Goal: Transaction & Acquisition: Purchase product/service

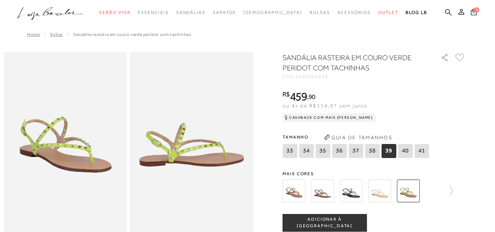
click at [296, 195] on img at bounding box center [294, 191] width 23 height 23
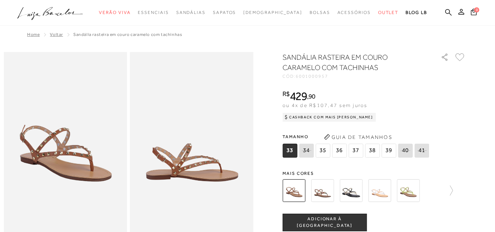
click at [373, 152] on span "38" at bounding box center [372, 151] width 15 height 14
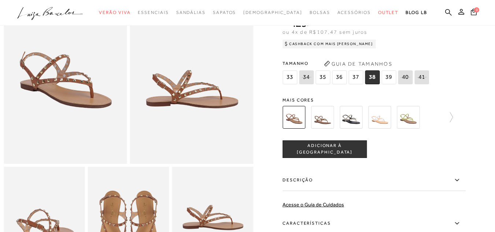
click at [321, 150] on span "ADICIONAR À [GEOGRAPHIC_DATA]" at bounding box center [325, 149] width 84 height 13
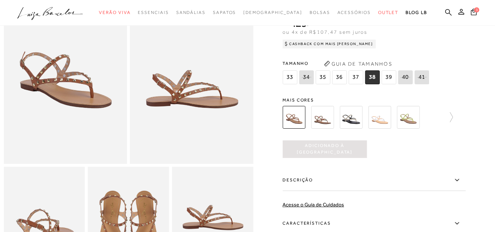
scroll to position [0, 0]
click at [471, 15] on icon at bounding box center [474, 11] width 7 height 8
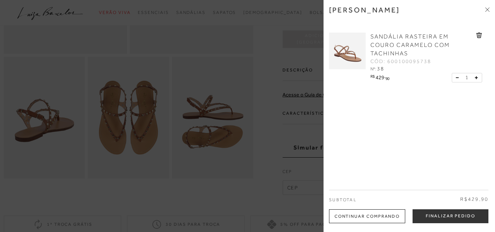
scroll to position [183, 0]
click at [208, 183] on div at bounding box center [247, 116] width 495 height 232
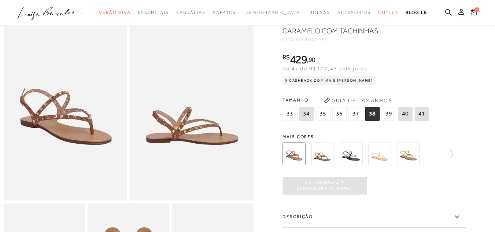
scroll to position [0, 0]
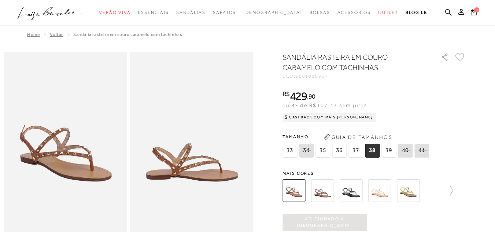
click at [27, 35] on span "Home" at bounding box center [33, 34] width 12 height 5
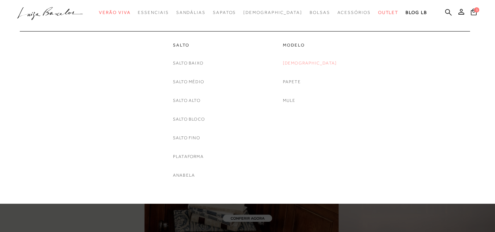
click at [305, 65] on link "[DEMOGRAPHIC_DATA]" at bounding box center [310, 63] width 54 height 8
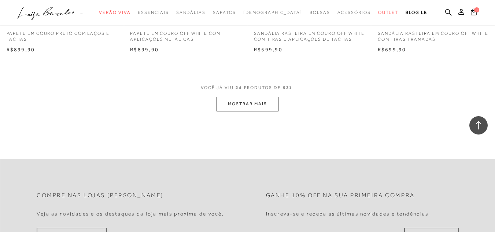
scroll to position [1430, 0]
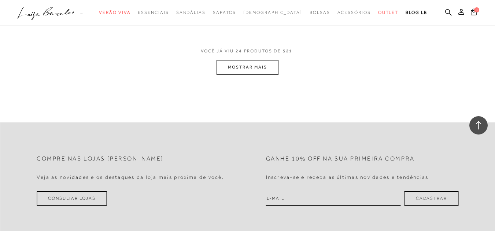
click at [238, 66] on button "MOSTRAR MAIS" at bounding box center [248, 67] width 62 height 14
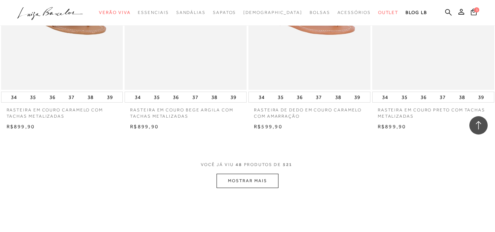
scroll to position [2750, 0]
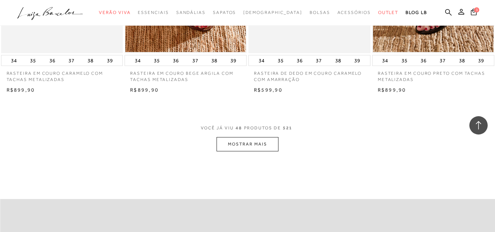
click at [231, 146] on button "MOSTRAR MAIS" at bounding box center [248, 144] width 62 height 14
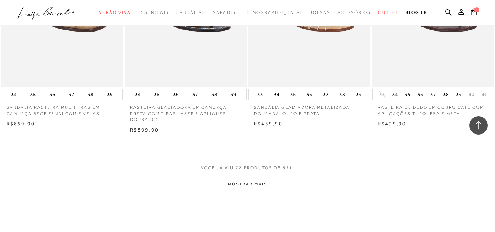
scroll to position [4144, 0]
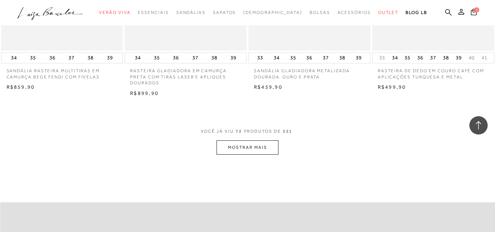
click at [238, 143] on button "MOSTRAR MAIS" at bounding box center [248, 147] width 62 height 14
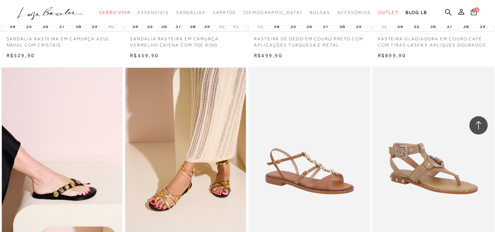
scroll to position [5501, 0]
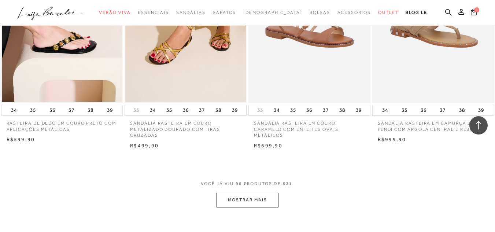
click at [252, 198] on button "MOSTRAR MAIS" at bounding box center [248, 200] width 62 height 14
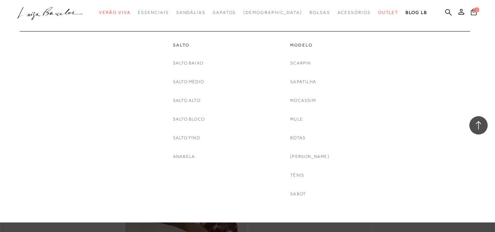
scroll to position [5684, 0]
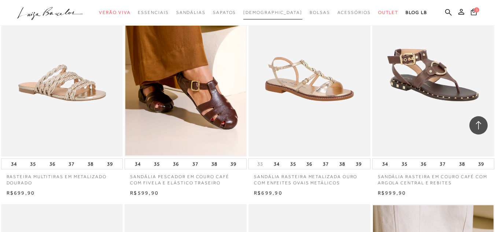
click at [274, 17] on link "[DEMOGRAPHIC_DATA]" at bounding box center [273, 13] width 59 height 14
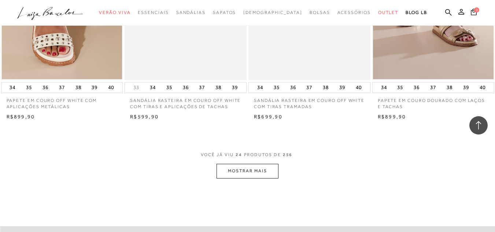
scroll to position [1357, 0]
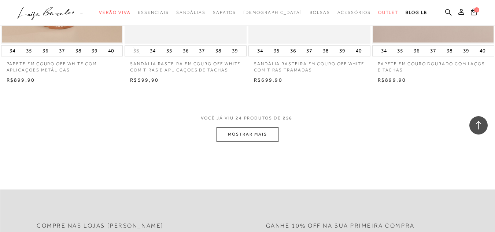
click at [256, 131] on button "MOSTRAR MAIS" at bounding box center [248, 134] width 62 height 14
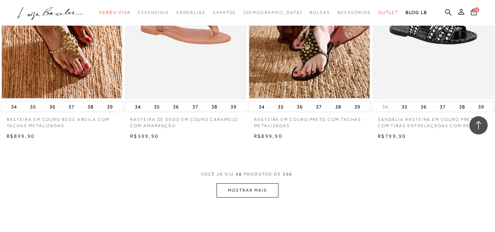
scroll to position [2709, 0]
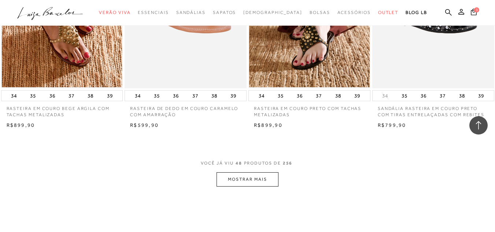
click at [248, 181] on button "MOSTRAR MAIS" at bounding box center [248, 179] width 62 height 14
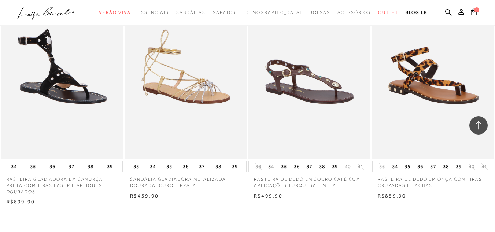
scroll to position [4103, 0]
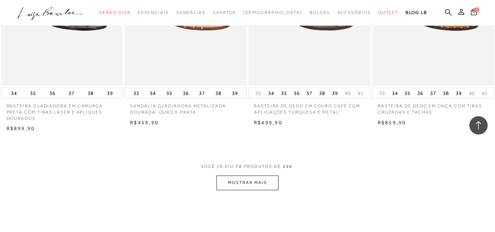
click at [245, 176] on button "MOSTRAR MAIS" at bounding box center [248, 183] width 62 height 14
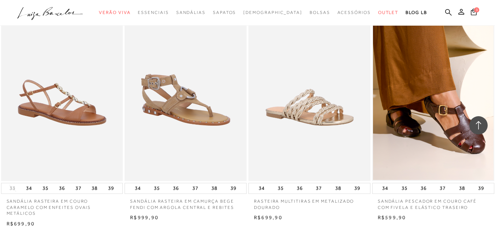
scroll to position [5533, 0]
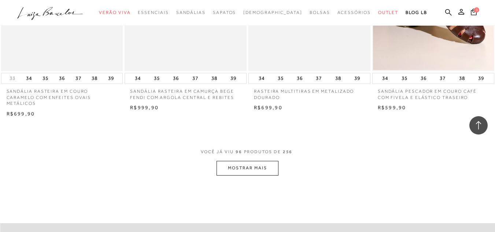
click at [252, 161] on button "MOSTRAR MAIS" at bounding box center [248, 168] width 62 height 14
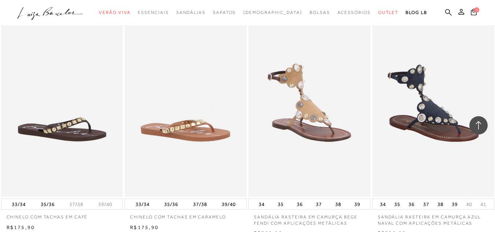
scroll to position [6963, 0]
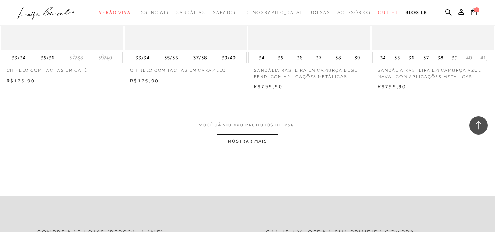
click at [245, 134] on button "MOSTRAR MAIS" at bounding box center [248, 141] width 62 height 14
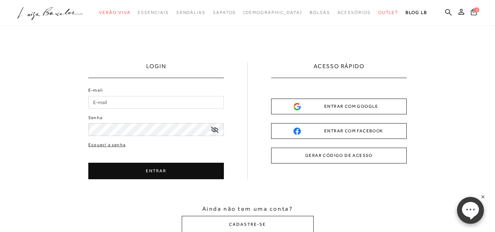
click at [169, 101] on input "E-mail" at bounding box center [156, 102] width 136 height 13
